Goal: Navigation & Orientation: Find specific page/section

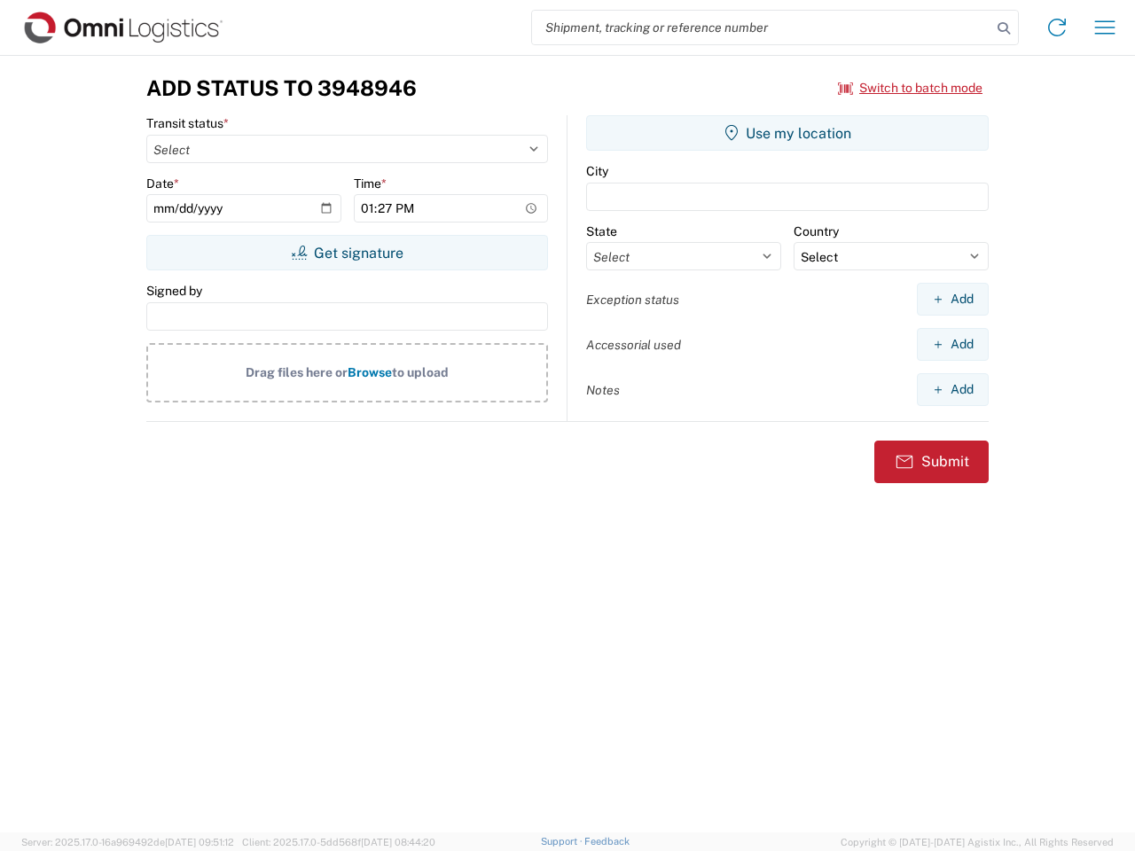
click at [761, 27] on input "search" at bounding box center [761, 28] width 459 height 34
click at [1003, 28] on icon at bounding box center [1003, 28] width 25 height 25
click at [1057, 27] on icon at bounding box center [1056, 27] width 28 height 28
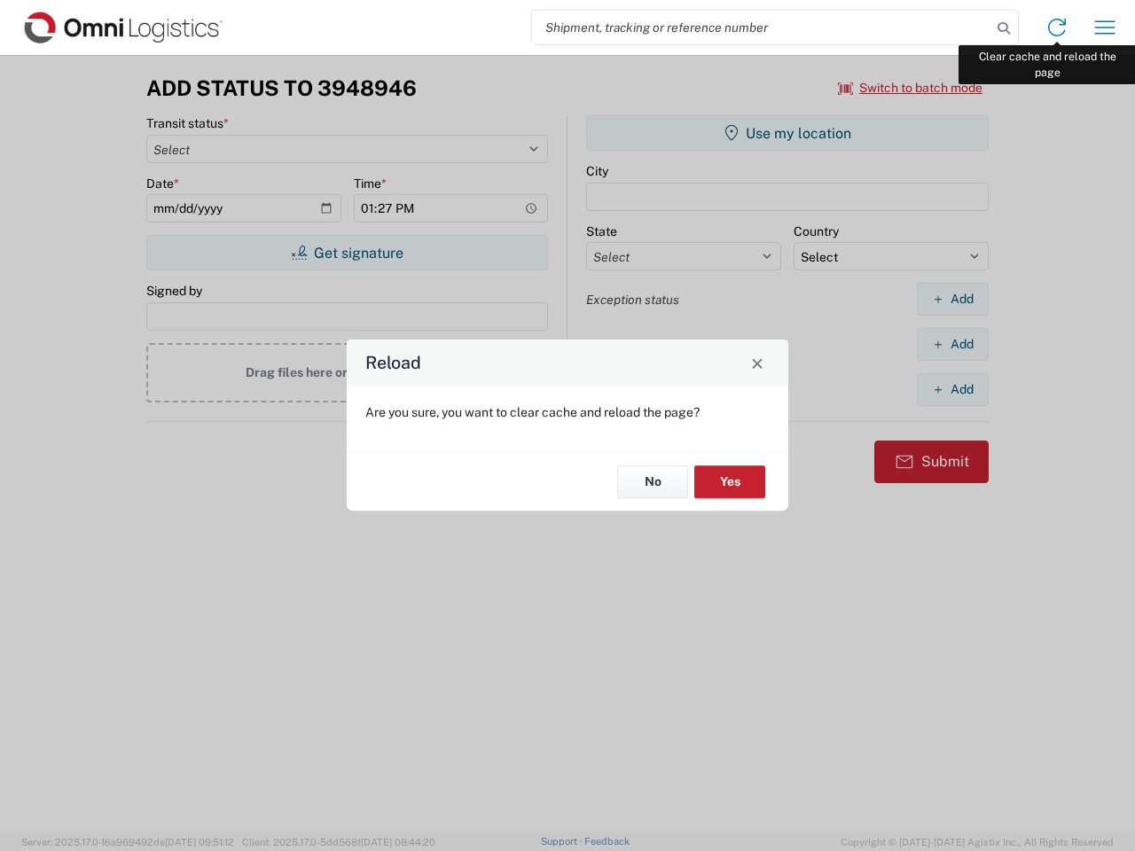
click at [1104, 27] on div "Reload Are you sure, you want to clear cache and reload the page? No Yes" at bounding box center [567, 425] width 1135 height 851
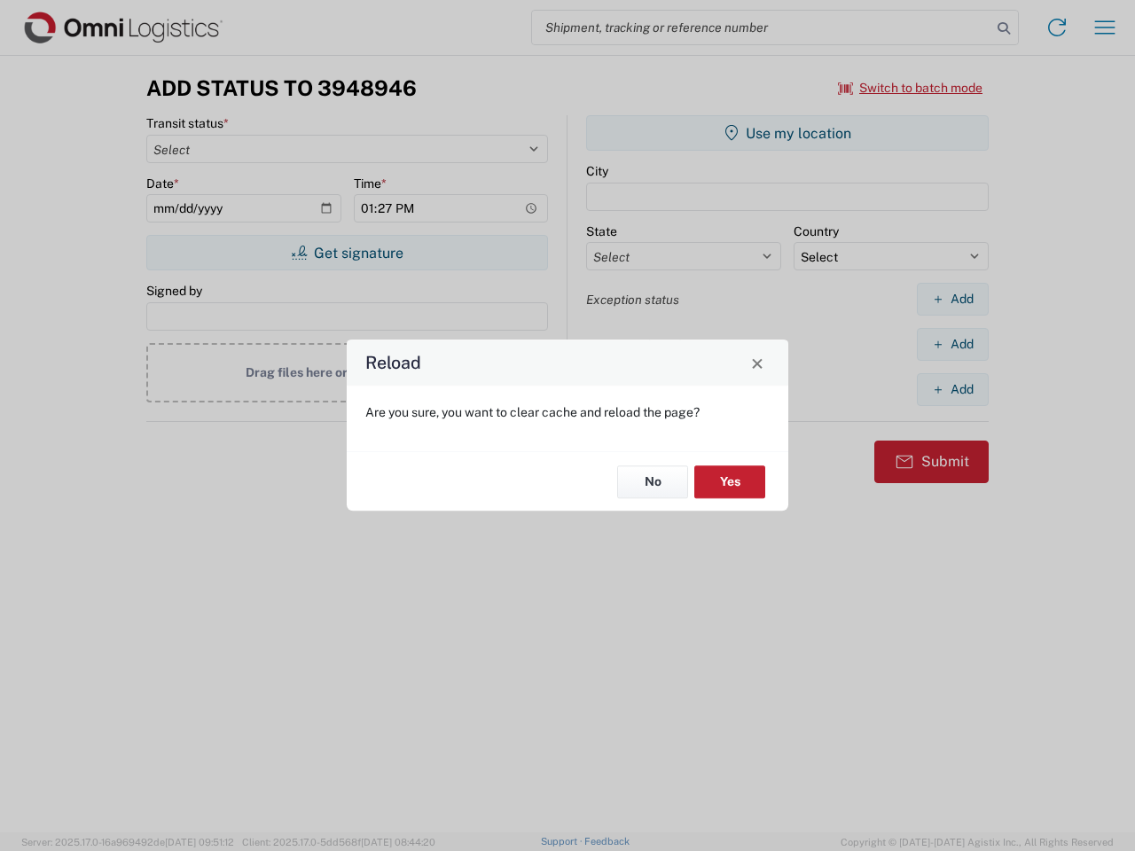
click at [910, 88] on div "Reload Are you sure, you want to clear cache and reload the page? No Yes" at bounding box center [567, 425] width 1135 height 851
click at [347, 253] on div "Reload Are you sure, you want to clear cache and reload the page? No Yes" at bounding box center [567, 425] width 1135 height 851
click at [787, 133] on div "Reload Are you sure, you want to clear cache and reload the page? No Yes" at bounding box center [567, 425] width 1135 height 851
click at [952, 299] on div "Reload Are you sure, you want to clear cache and reload the page? No Yes" at bounding box center [567, 425] width 1135 height 851
click at [952, 344] on div "Reload Are you sure, you want to clear cache and reload the page? No Yes" at bounding box center [567, 425] width 1135 height 851
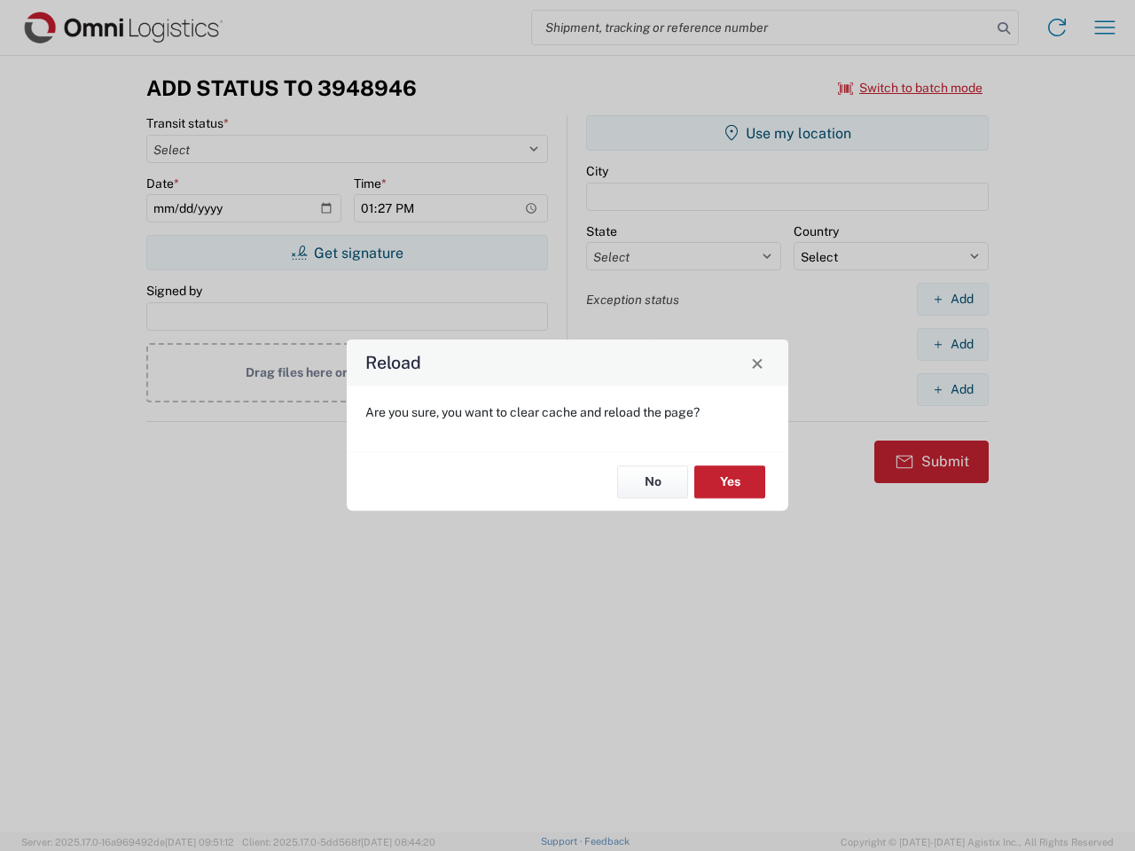
click at [952, 389] on div "Reload Are you sure, you want to clear cache and reload the page? No Yes" at bounding box center [567, 425] width 1135 height 851
